Goal: Navigation & Orientation: Find specific page/section

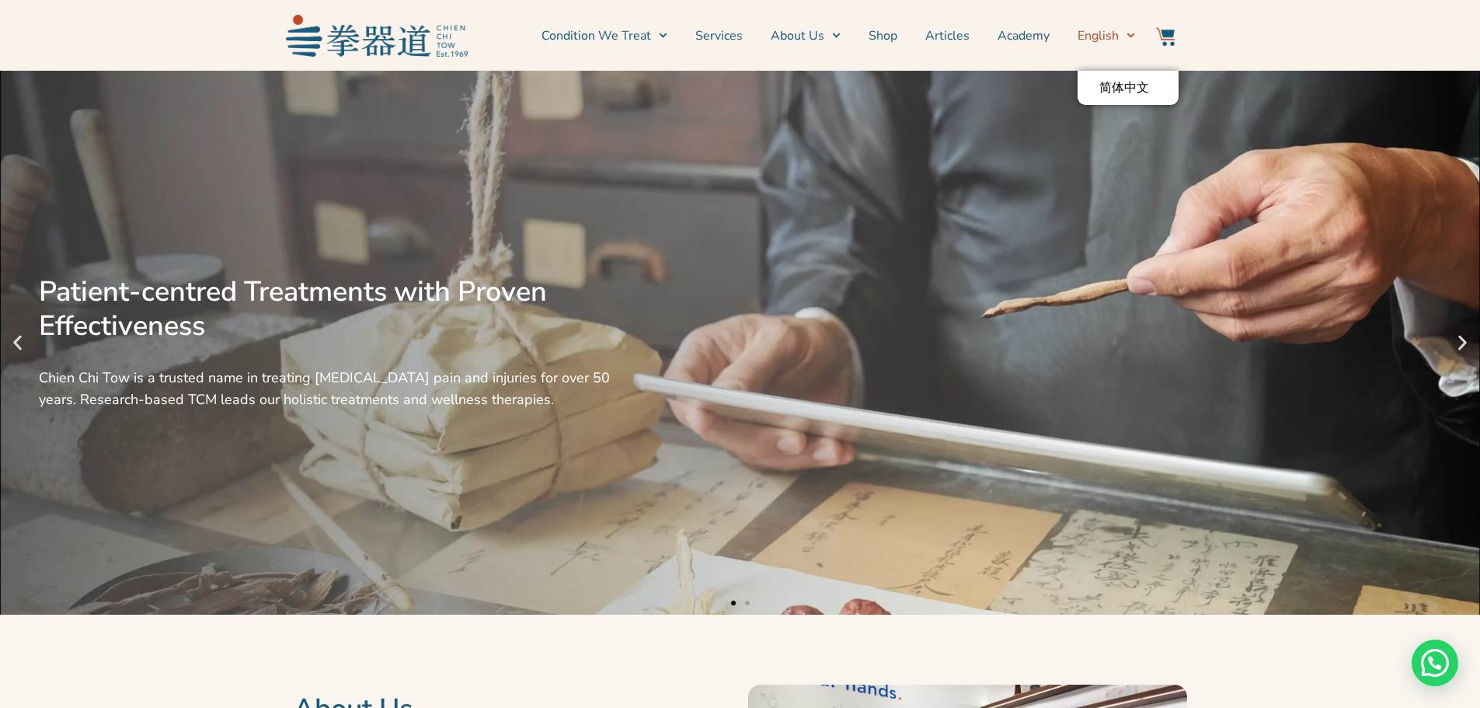
click at [1088, 27] on span "English" at bounding box center [1098, 35] width 41 height 19
click at [1137, 89] on span "简体中文" at bounding box center [1124, 88] width 50 height 16
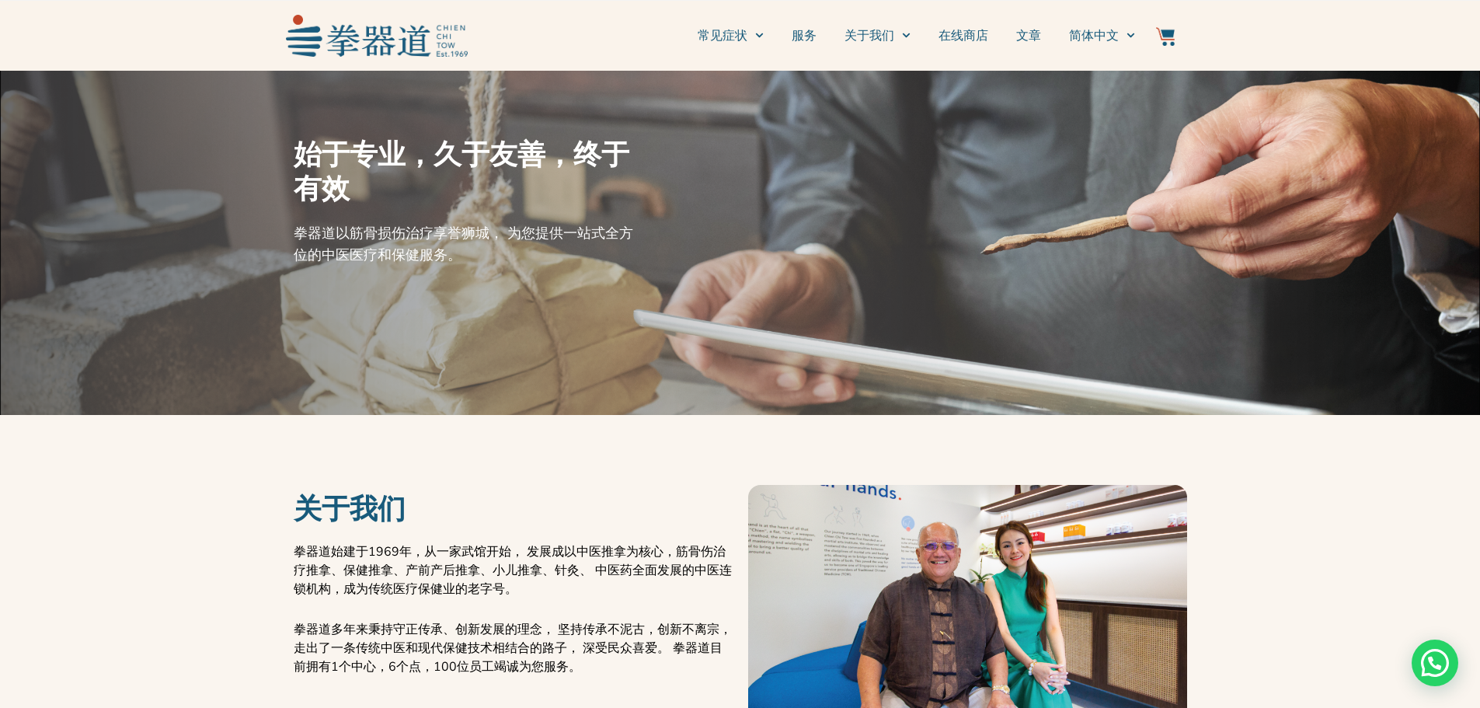
scroll to position [78, 0]
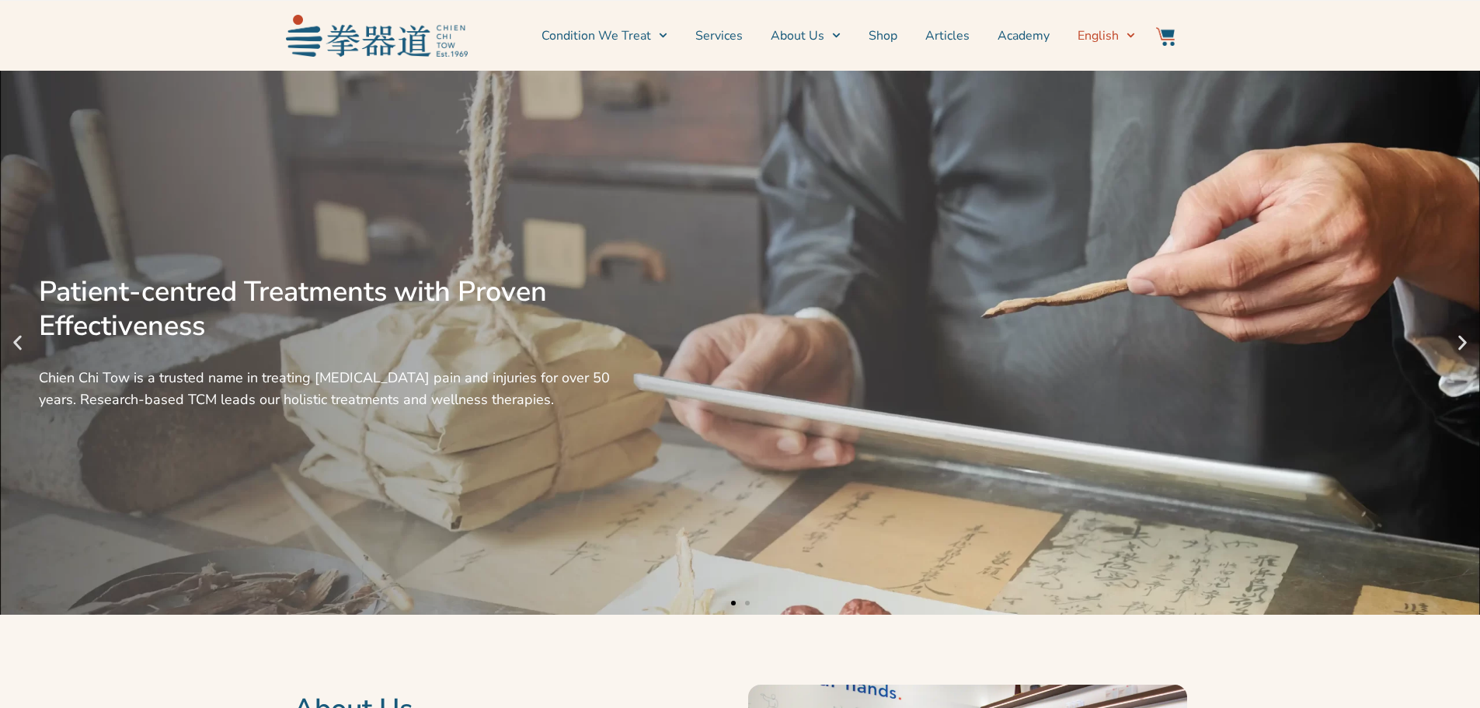
click at [1119, 36] on span "Switch to English" at bounding box center [1127, 35] width 16 height 24
click at [1130, 91] on span "简体中文" at bounding box center [1124, 88] width 50 height 16
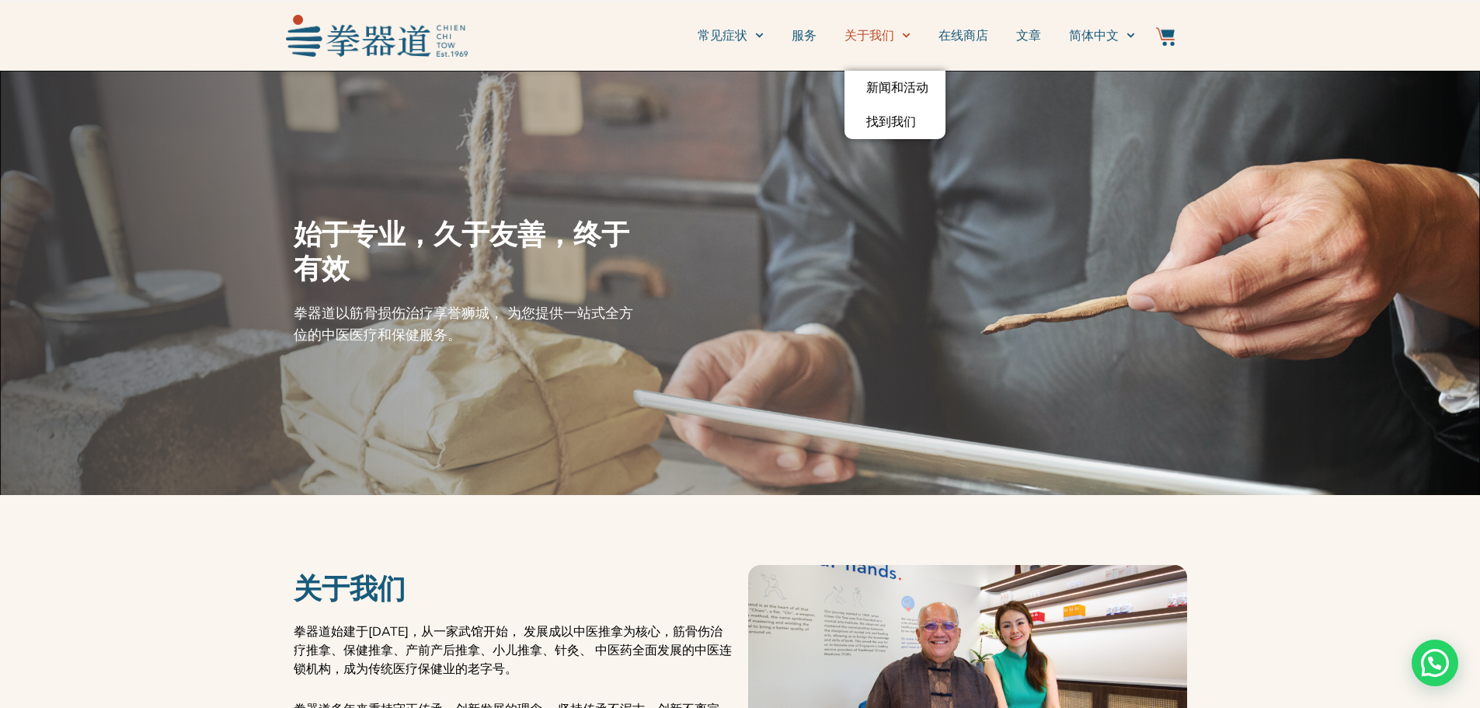
click at [872, 37] on link "关于我们" at bounding box center [877, 35] width 66 height 39
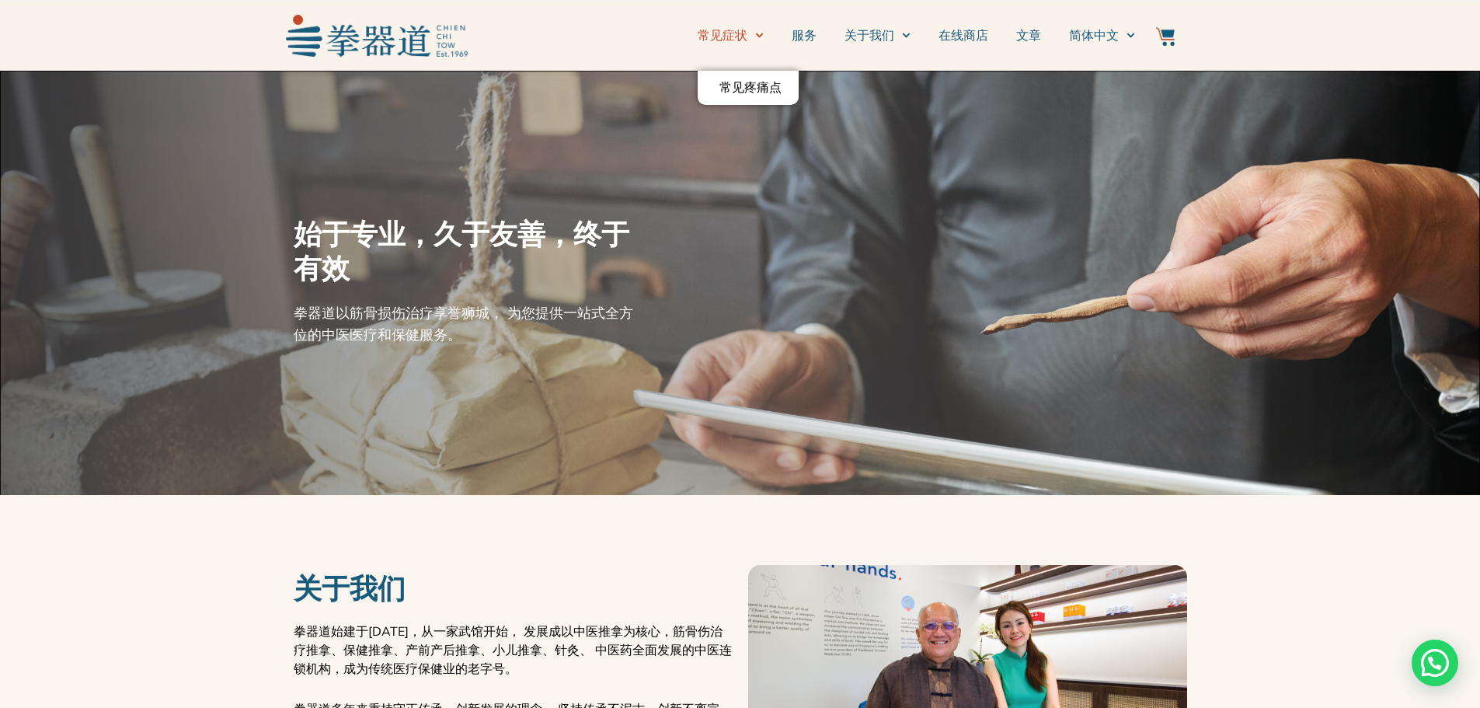
click at [757, 33] on icon "Menu" at bounding box center [759, 35] width 9 height 9
click at [756, 39] on icon "Menu" at bounding box center [759, 35] width 9 height 9
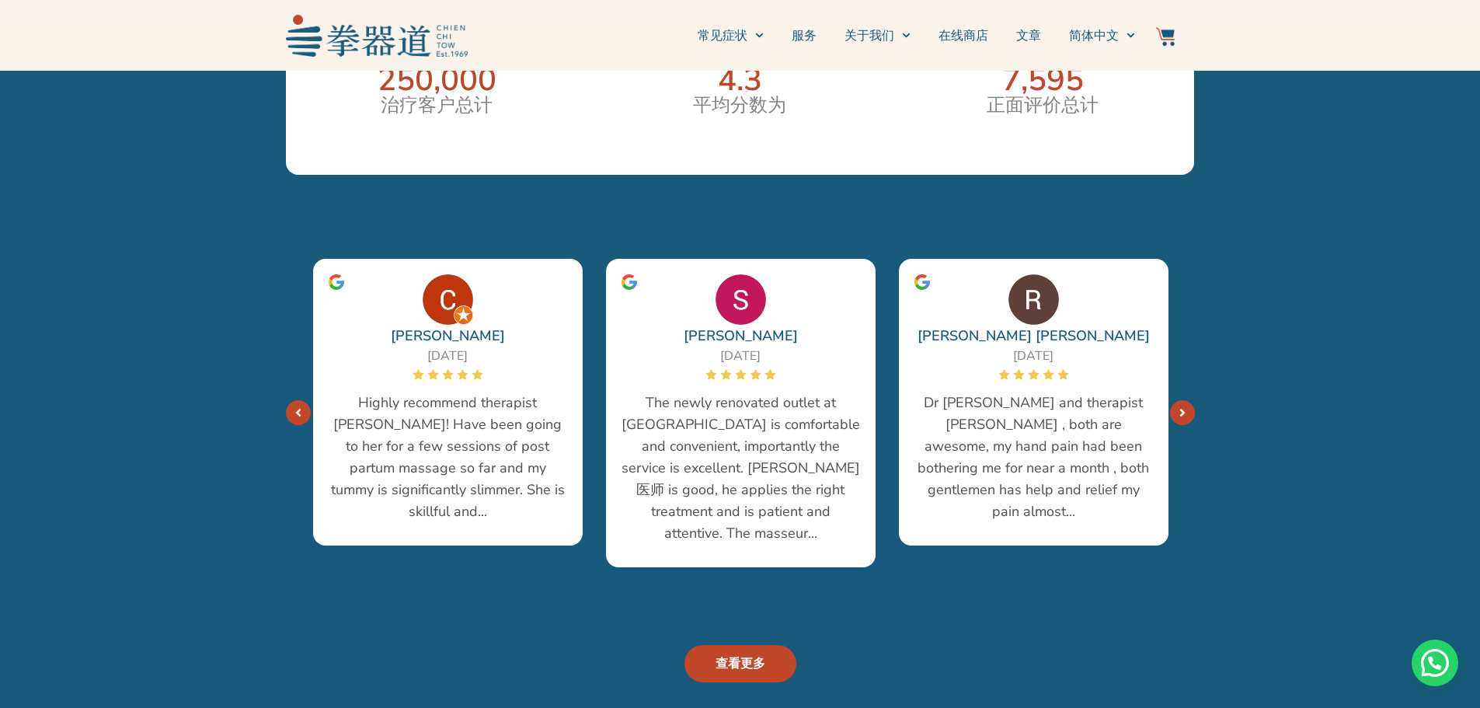
scroll to position [2564, 0]
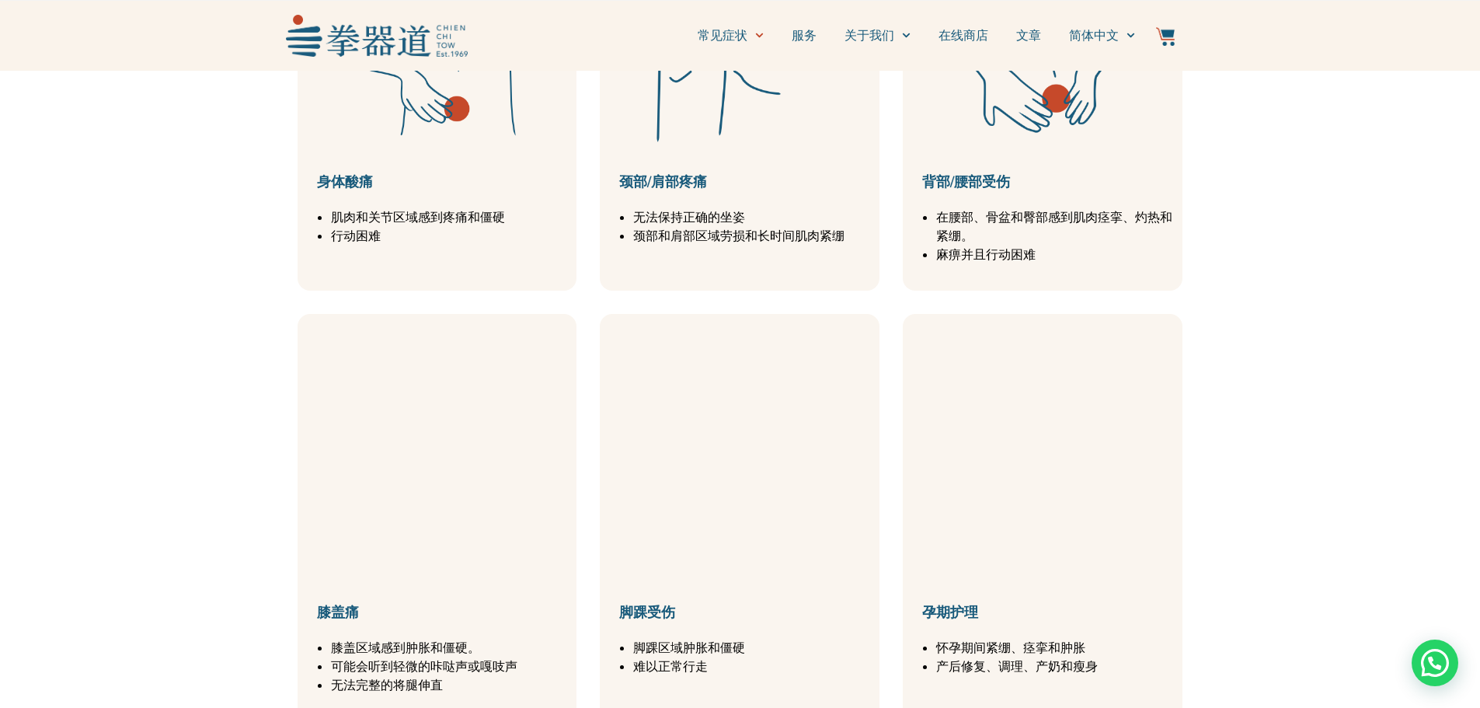
scroll to position [777, 0]
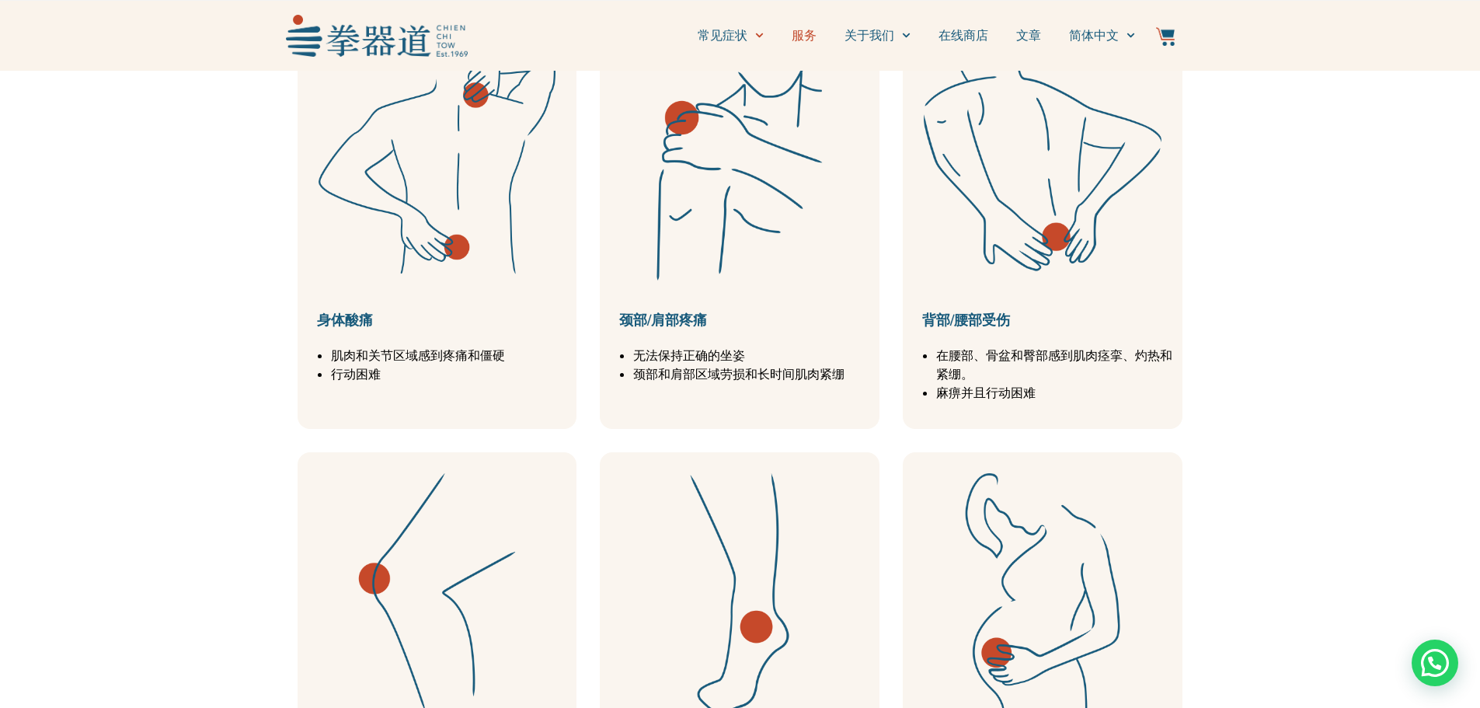
click at [806, 40] on link "服务" at bounding box center [804, 35] width 25 height 39
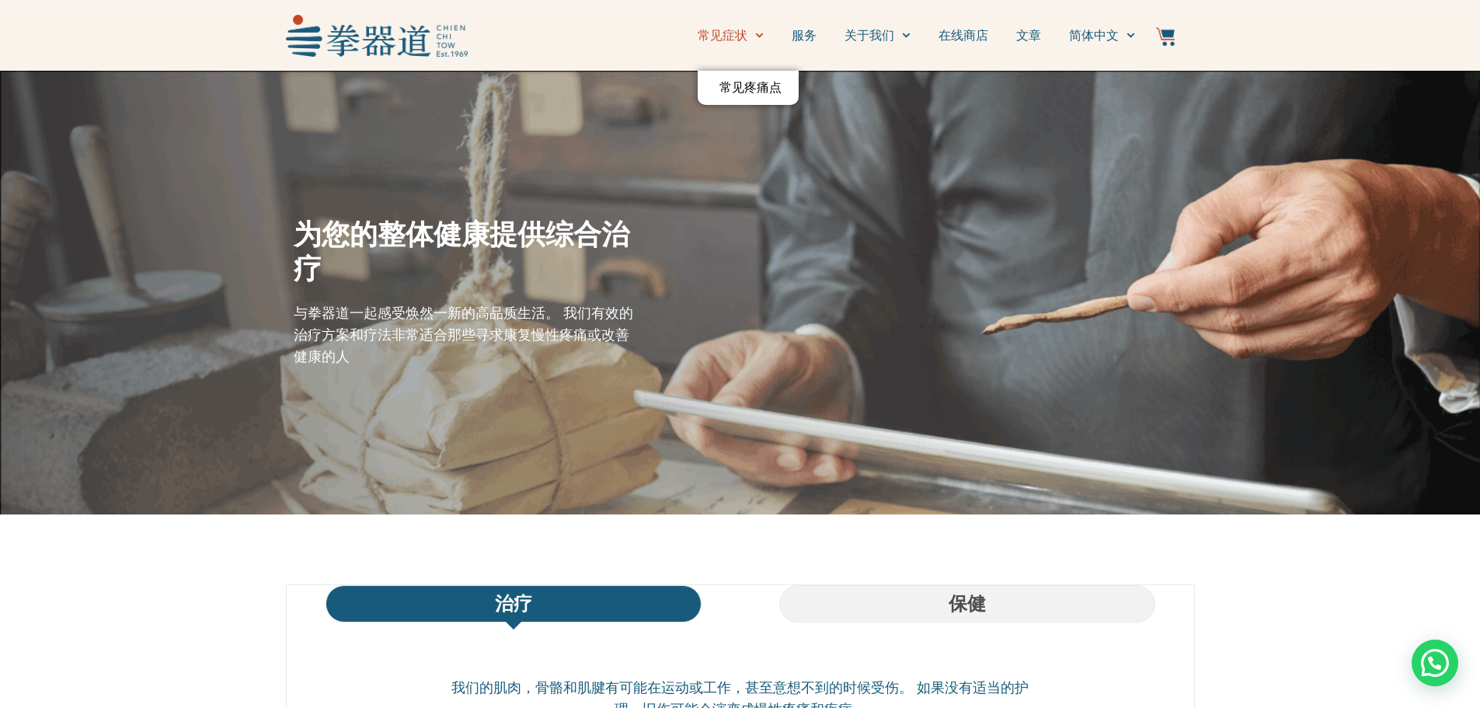
click at [758, 37] on icon "Menu" at bounding box center [759, 35] width 8 height 5
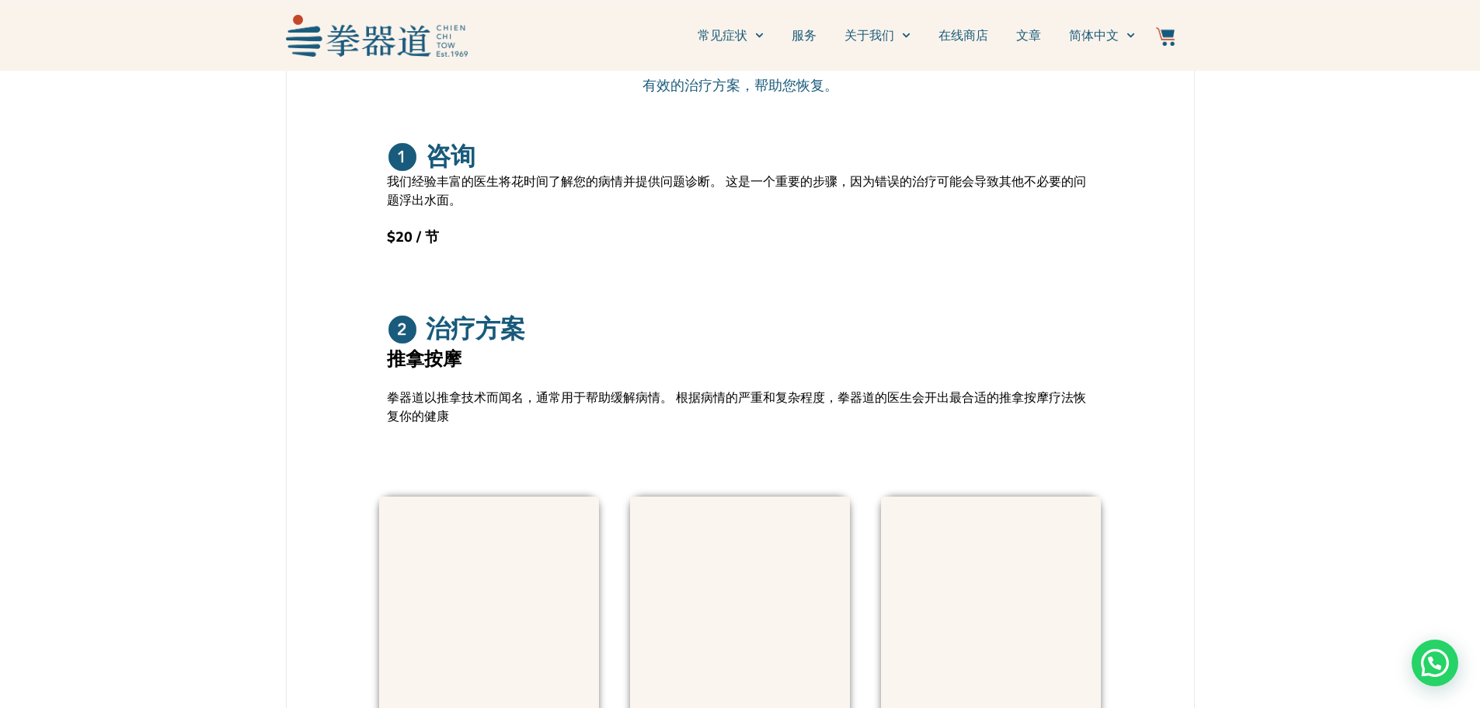
scroll to position [388, 0]
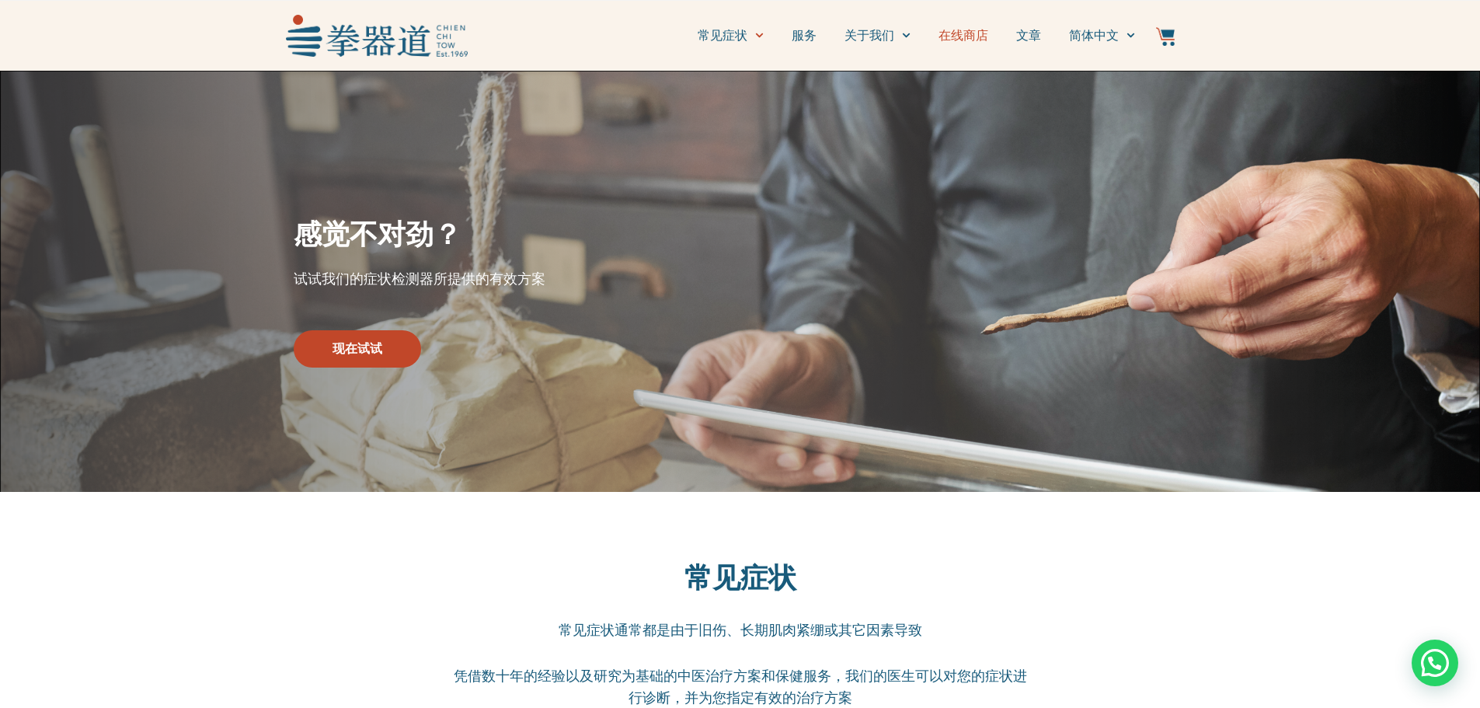
click at [971, 38] on link "在线商店" at bounding box center [963, 35] width 50 height 39
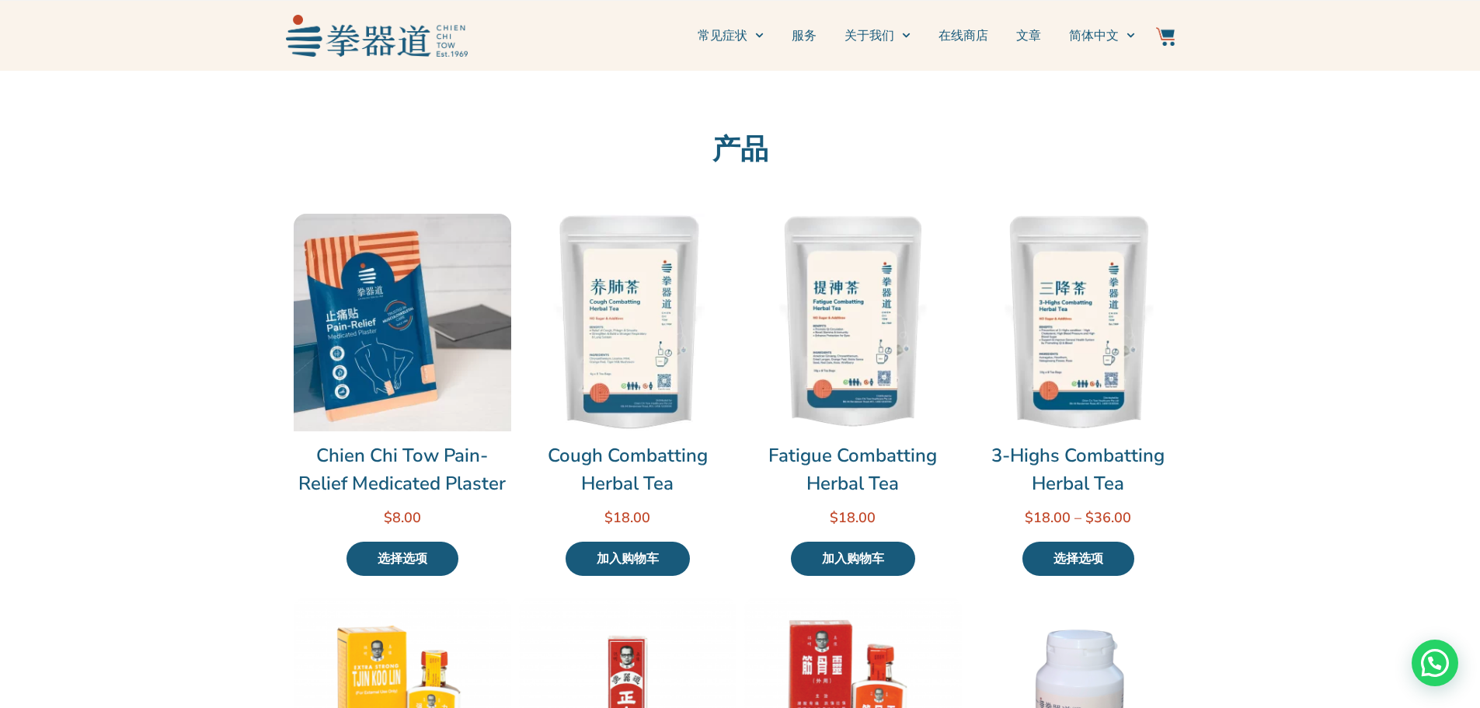
click at [1172, 33] on img at bounding box center [1165, 36] width 19 height 19
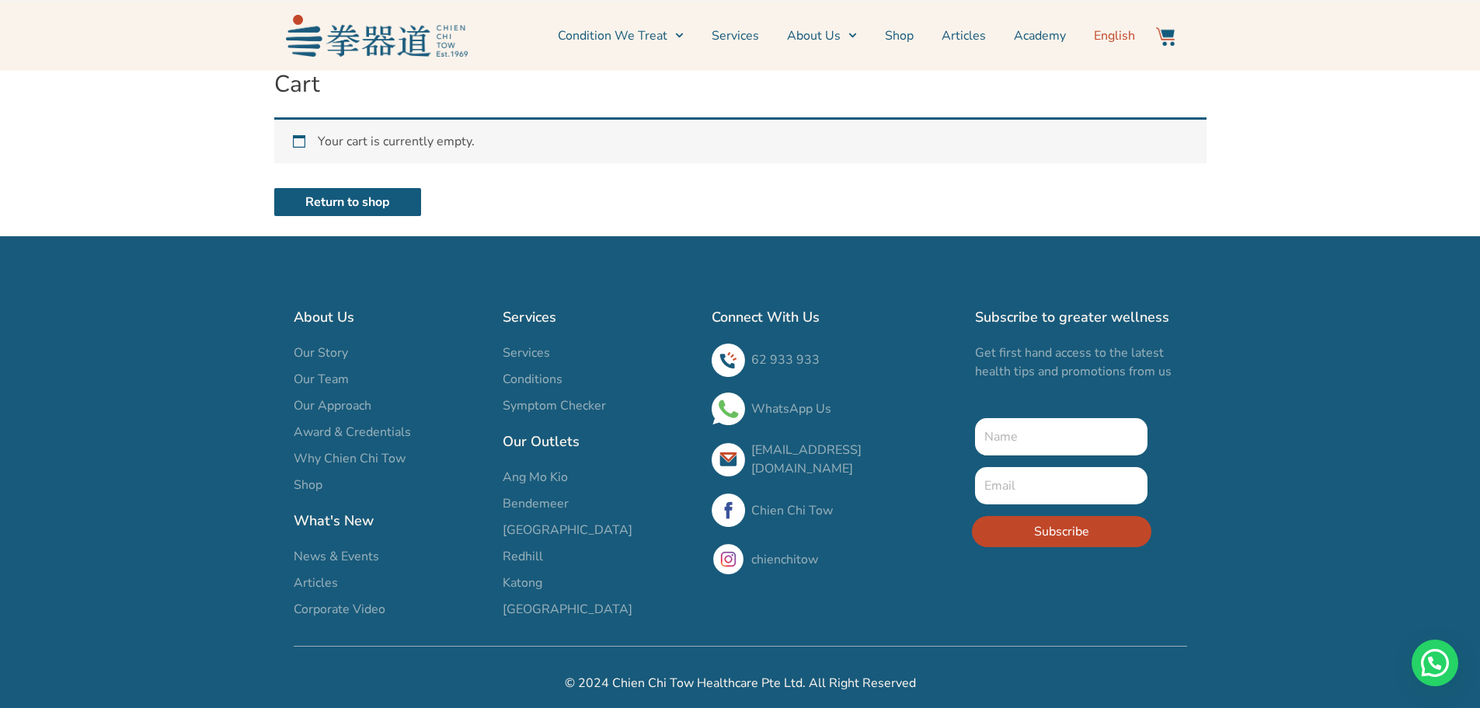
click at [1133, 37] on span "English" at bounding box center [1114, 35] width 41 height 19
click at [1118, 33] on span "English" at bounding box center [1114, 35] width 41 height 19
click at [1130, 31] on span "English" at bounding box center [1114, 35] width 41 height 19
click at [750, 30] on link "Services" at bounding box center [735, 35] width 47 height 39
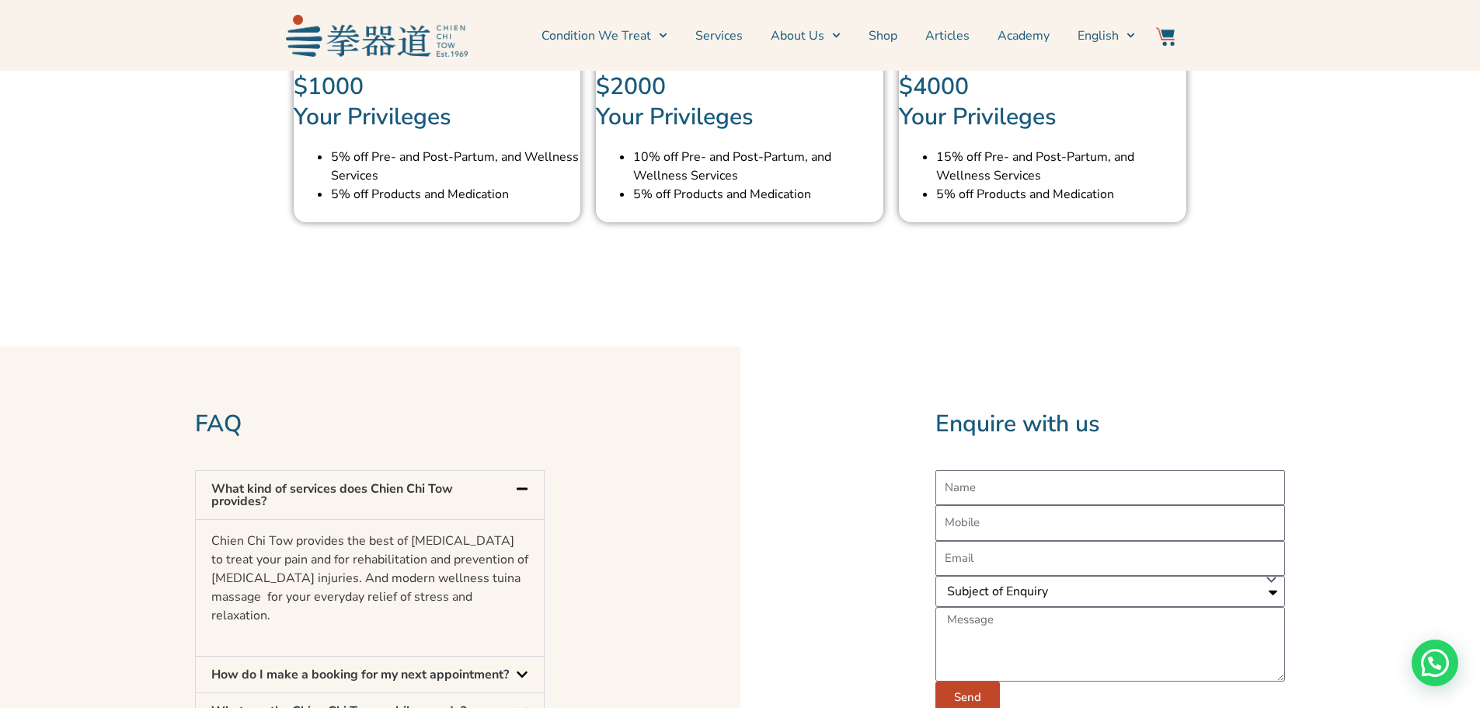
scroll to position [4192, 0]
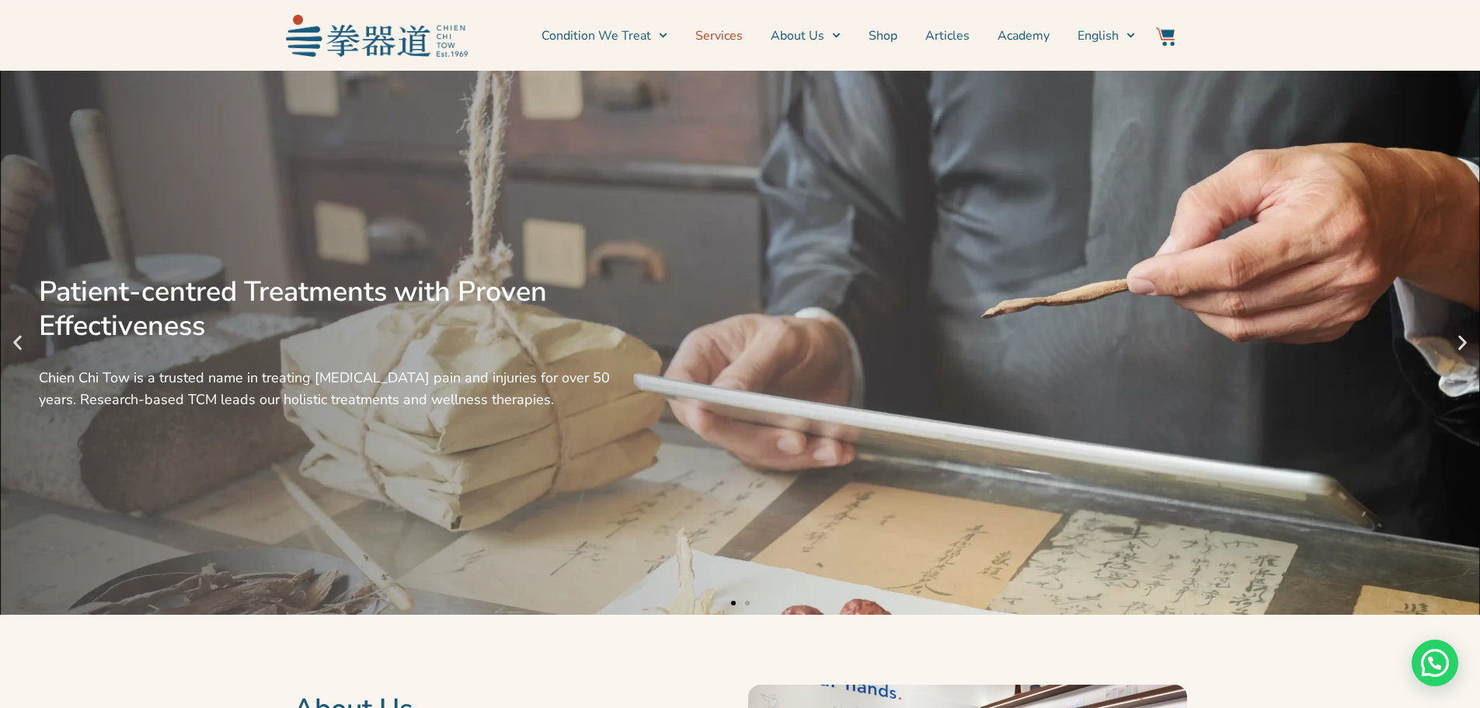
click at [729, 44] on link "Services" at bounding box center [718, 35] width 47 height 39
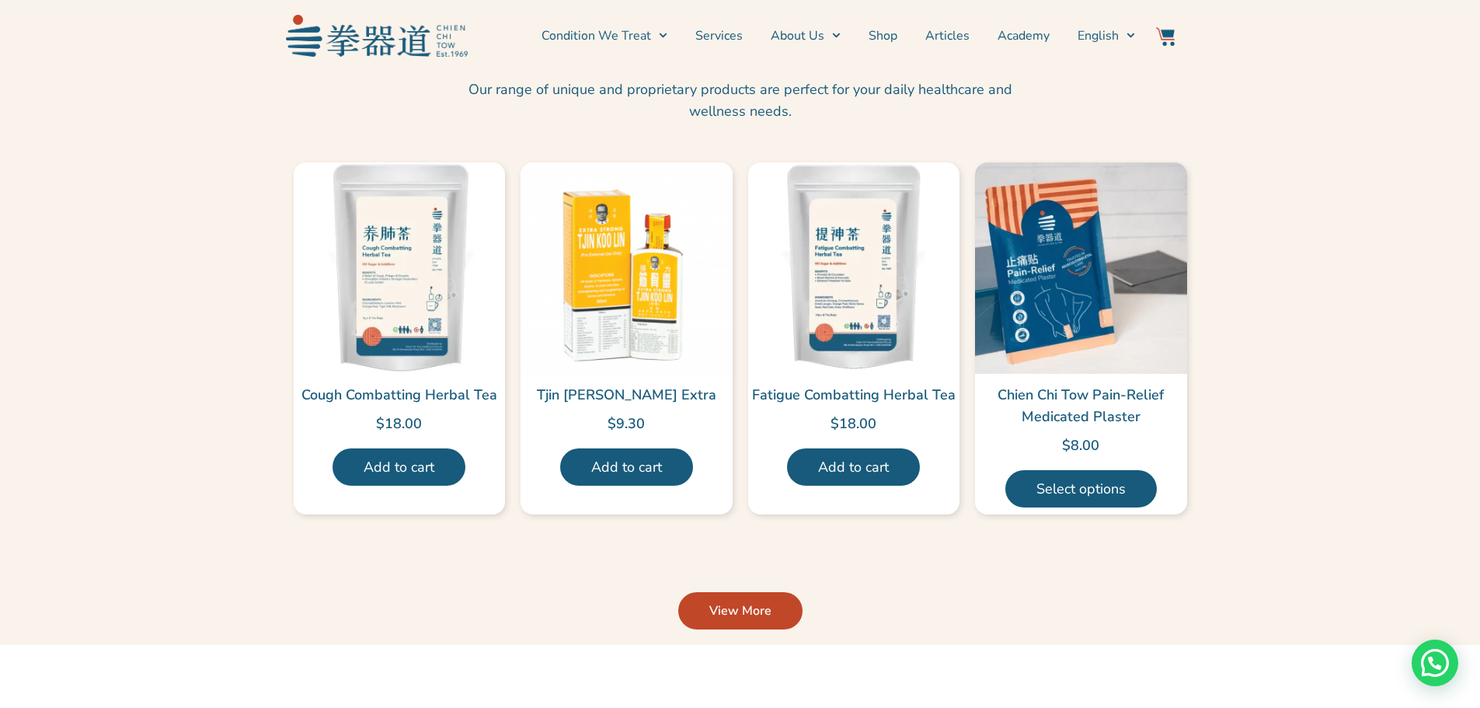
scroll to position [3574, 0]
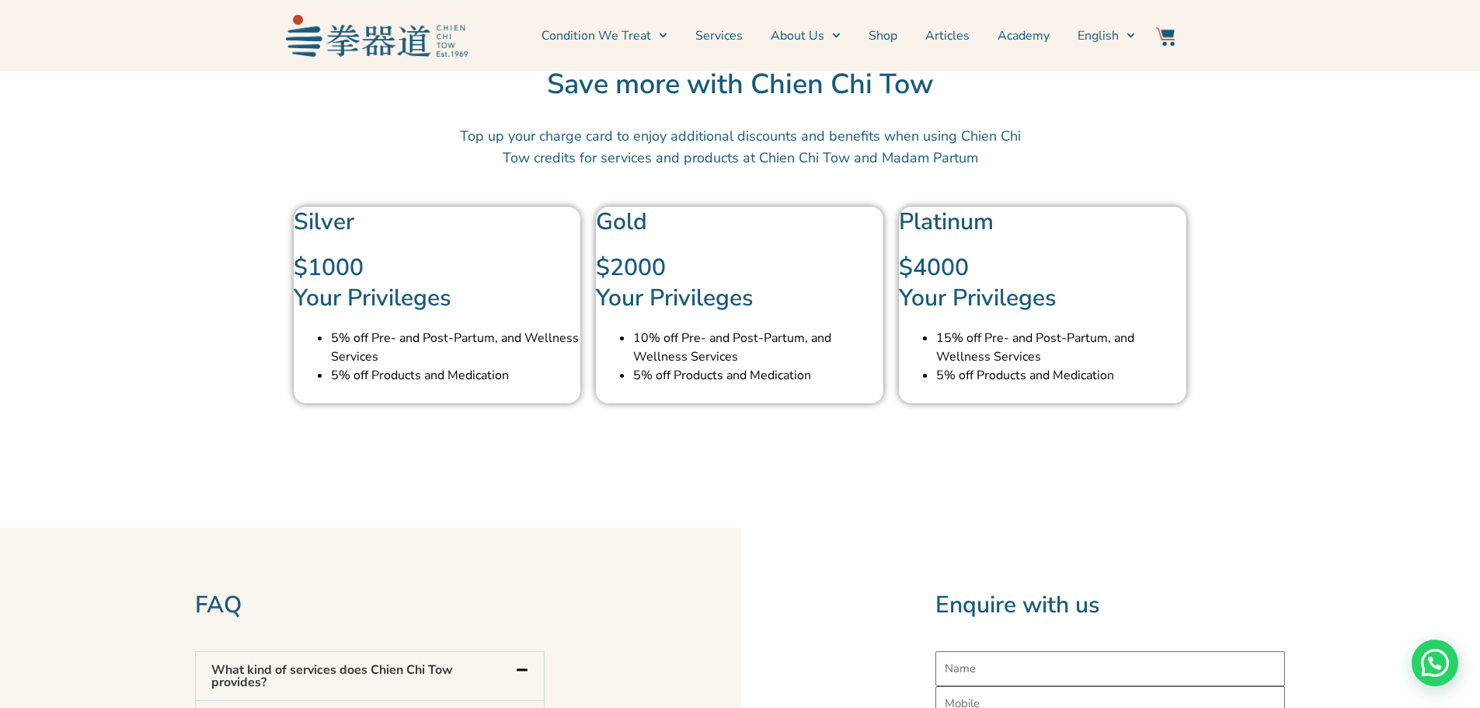
scroll to position [4273, 0]
